Goal: Check status: Check status

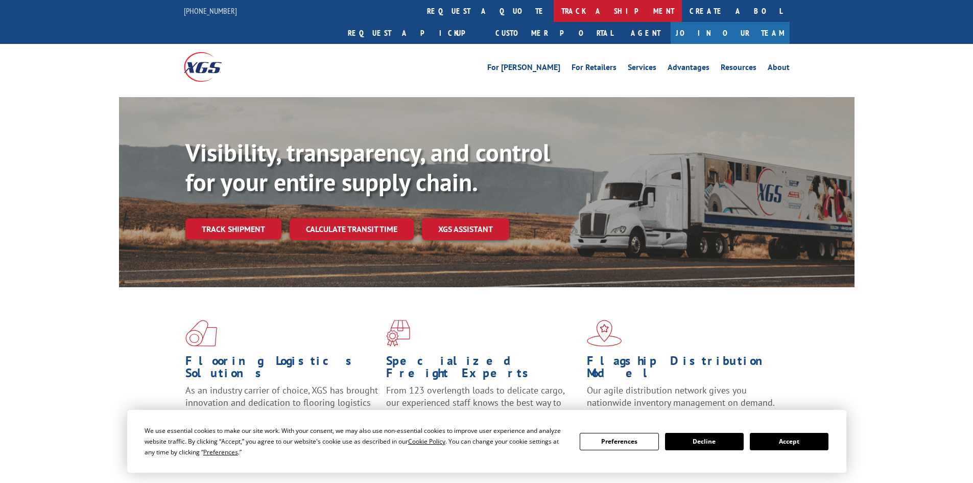
click at [554, 14] on link "track a shipment" at bounding box center [618, 11] width 128 height 22
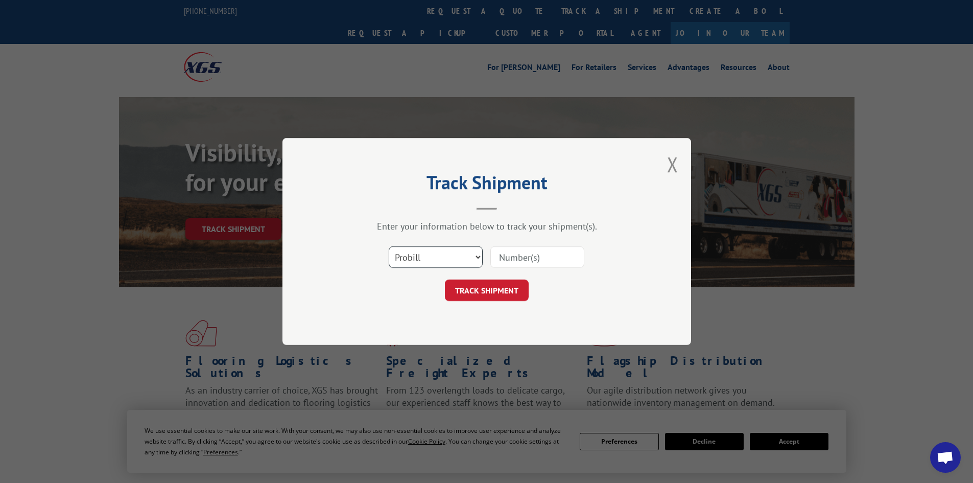
drag, startPoint x: 423, startPoint y: 259, endPoint x: 422, endPoint y: 267, distance: 7.8
click at [423, 259] on select "Select category... Probill BOL PO" at bounding box center [436, 256] width 94 height 21
click at [389, 246] on select "Select category... Probill BOL PO" at bounding box center [436, 256] width 94 height 21
click at [417, 251] on select "Select category... Probill BOL PO" at bounding box center [436, 256] width 94 height 21
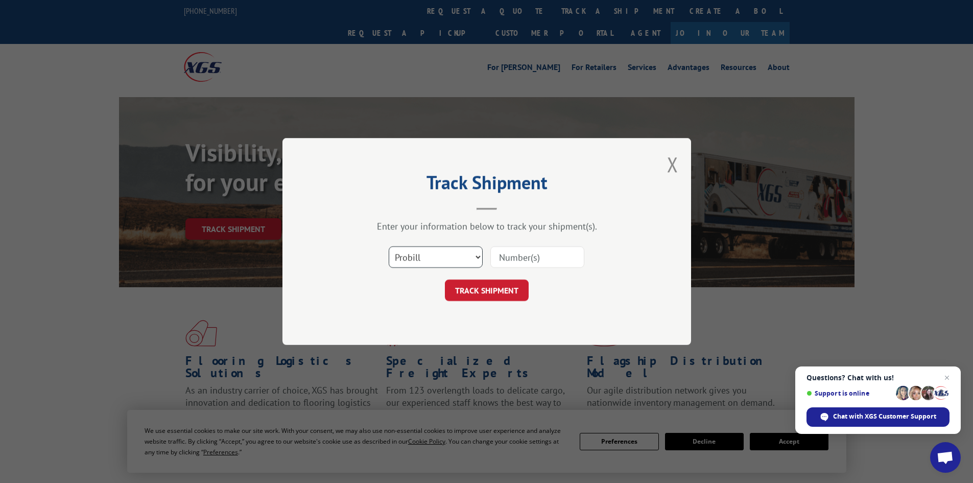
select select "bol"
click at [389, 246] on select "Select category... Probill BOL PO" at bounding box center [436, 256] width 94 height 21
click at [516, 252] on input at bounding box center [538, 256] width 94 height 21
paste input "446581"
type input "446581"
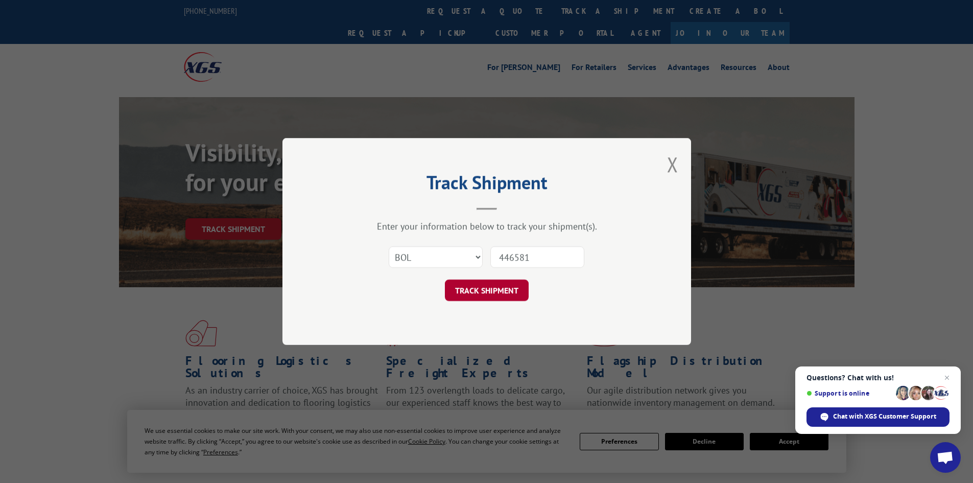
click at [509, 286] on button "TRACK SHIPMENT" at bounding box center [487, 290] width 84 height 21
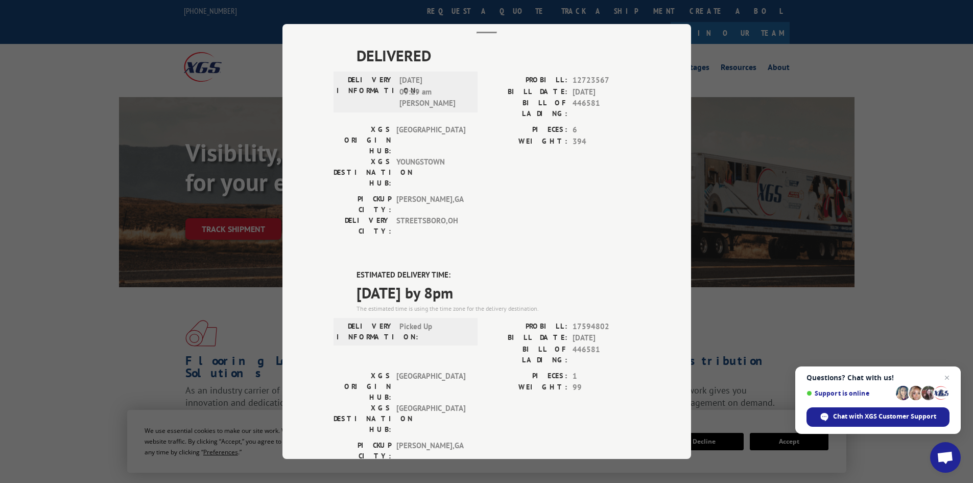
scroll to position [204, 0]
